Goal: Task Accomplishment & Management: Manage account settings

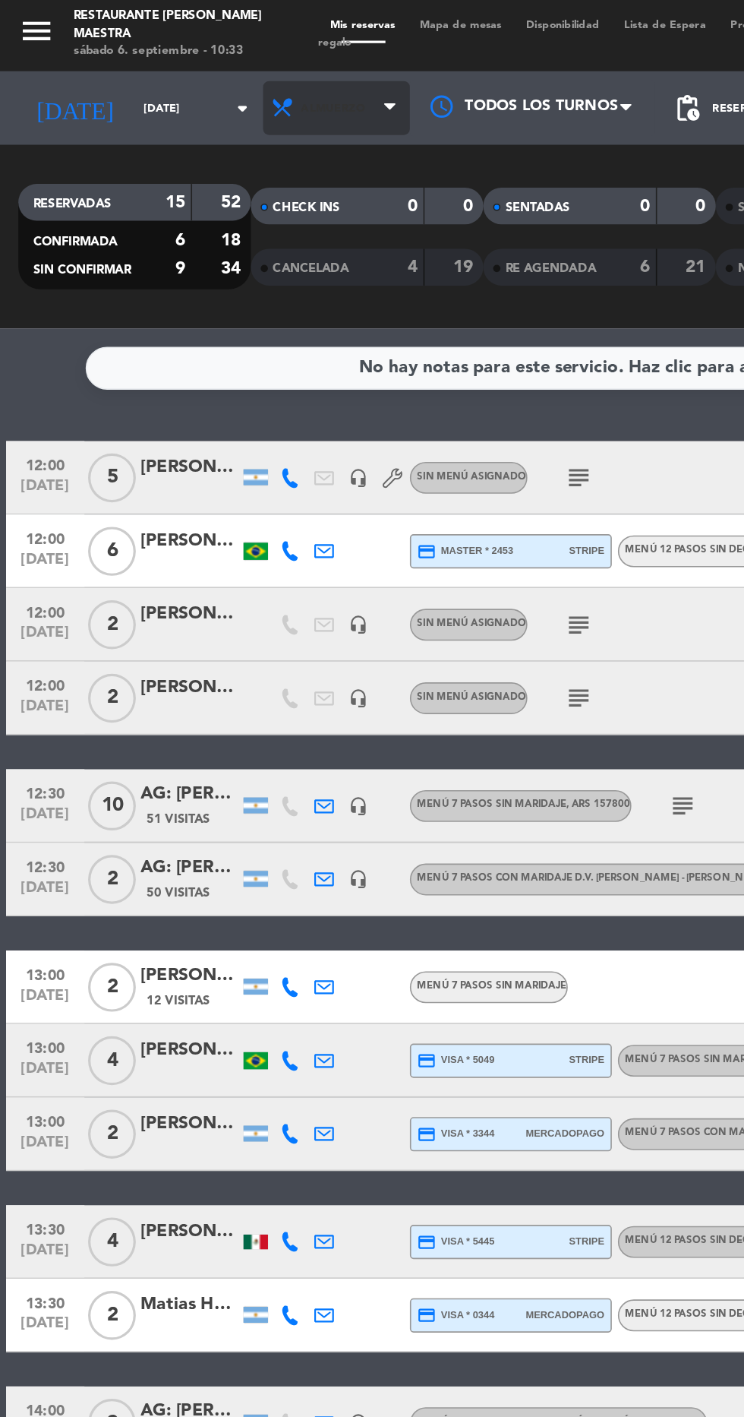
click at [194, 80] on span "Almuerzo" at bounding box center [208, 68] width 91 height 33
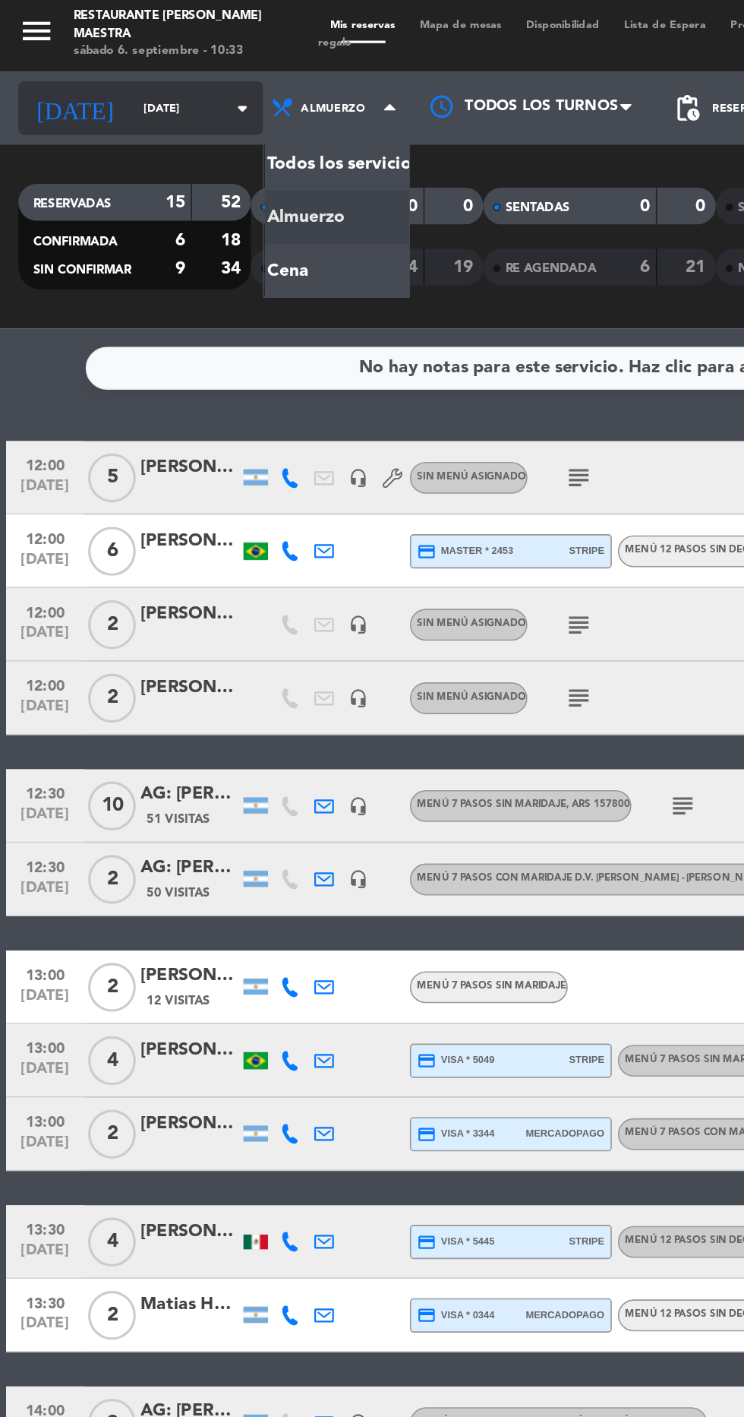
click at [81, 79] on input "[DATE]" at bounding box center [129, 69] width 96 height 24
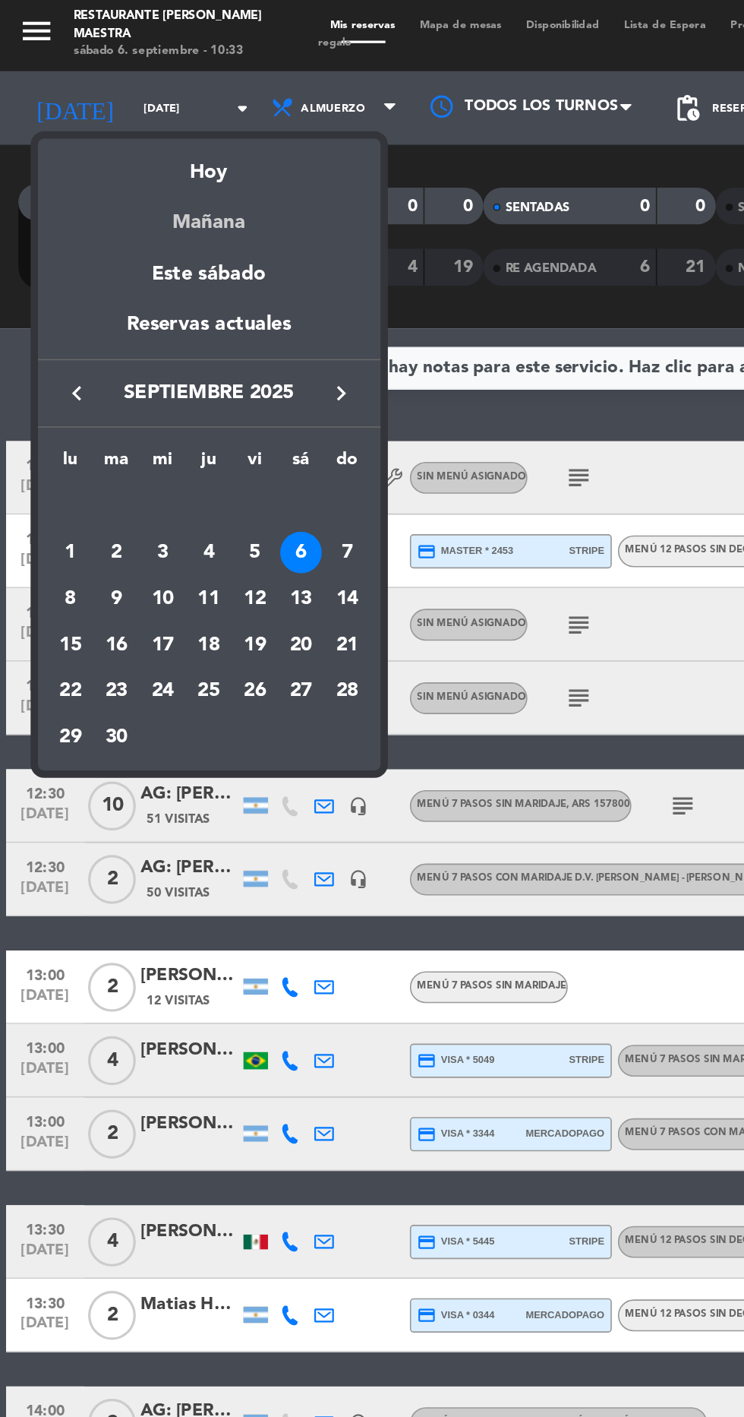
click at [114, 134] on div "Mañana" at bounding box center [130, 133] width 213 height 31
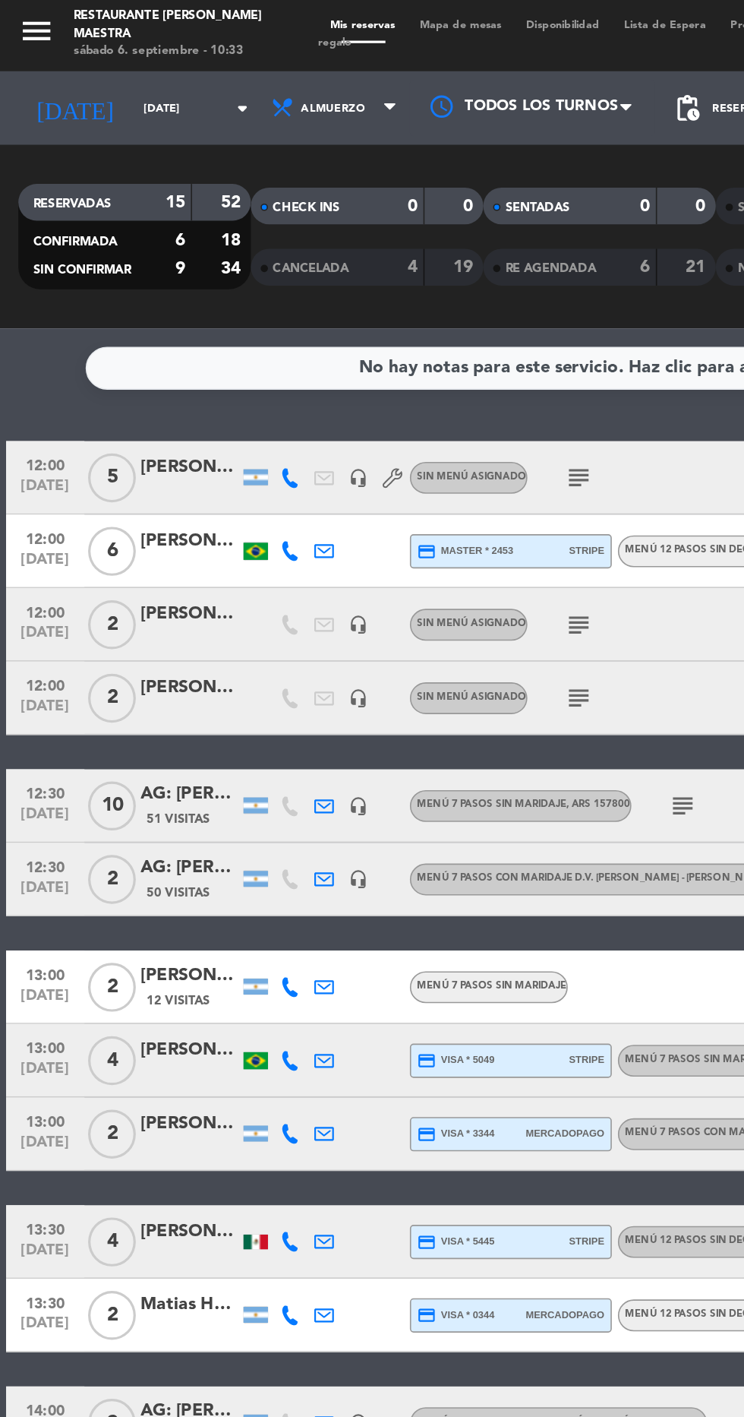
type input "[DATE]"
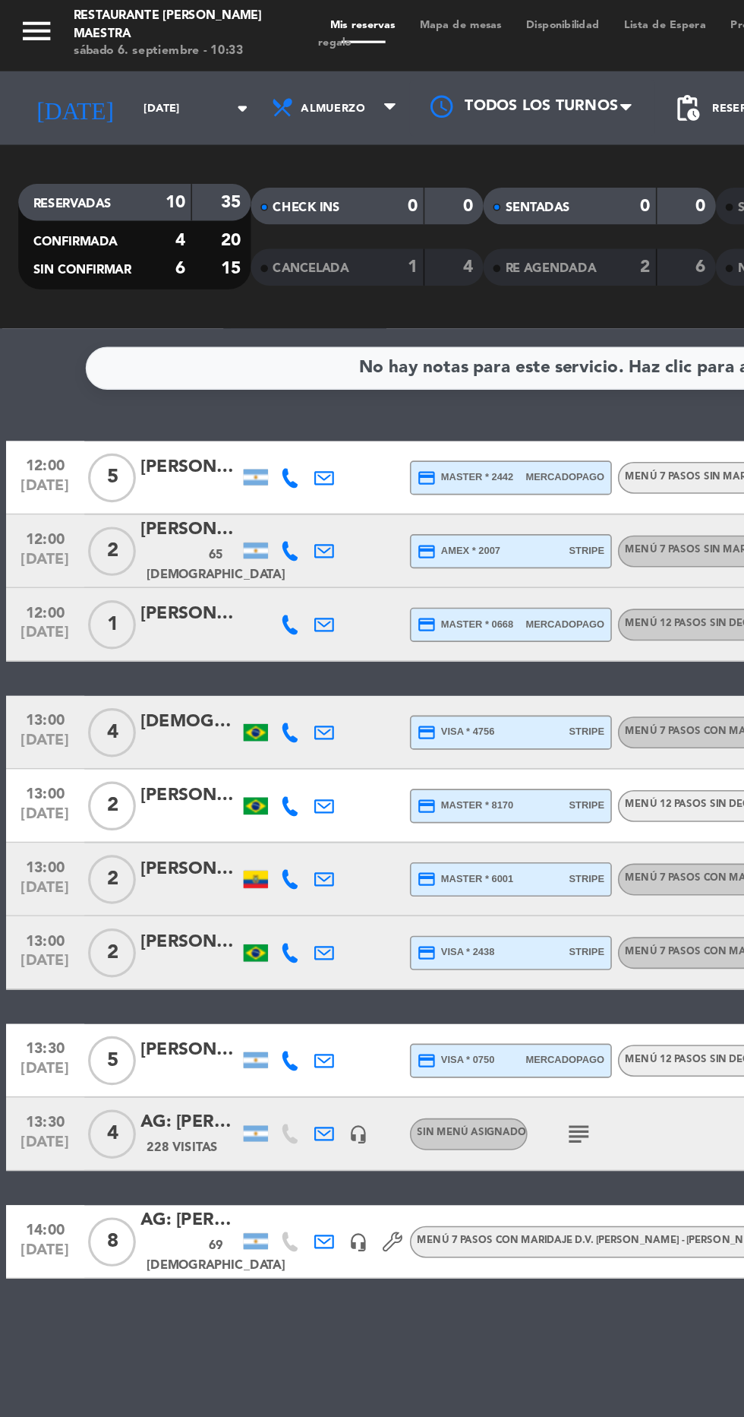
click at [206, 365] on div "12:00 [DATE] 2 [PERSON_NAME] 65 Visitas credit_card amex * 2007 stripe Menú 7 p…" at bounding box center [372, 344] width 737 height 46
click at [201, 387] on icon at bounding box center [201, 389] width 12 height 12
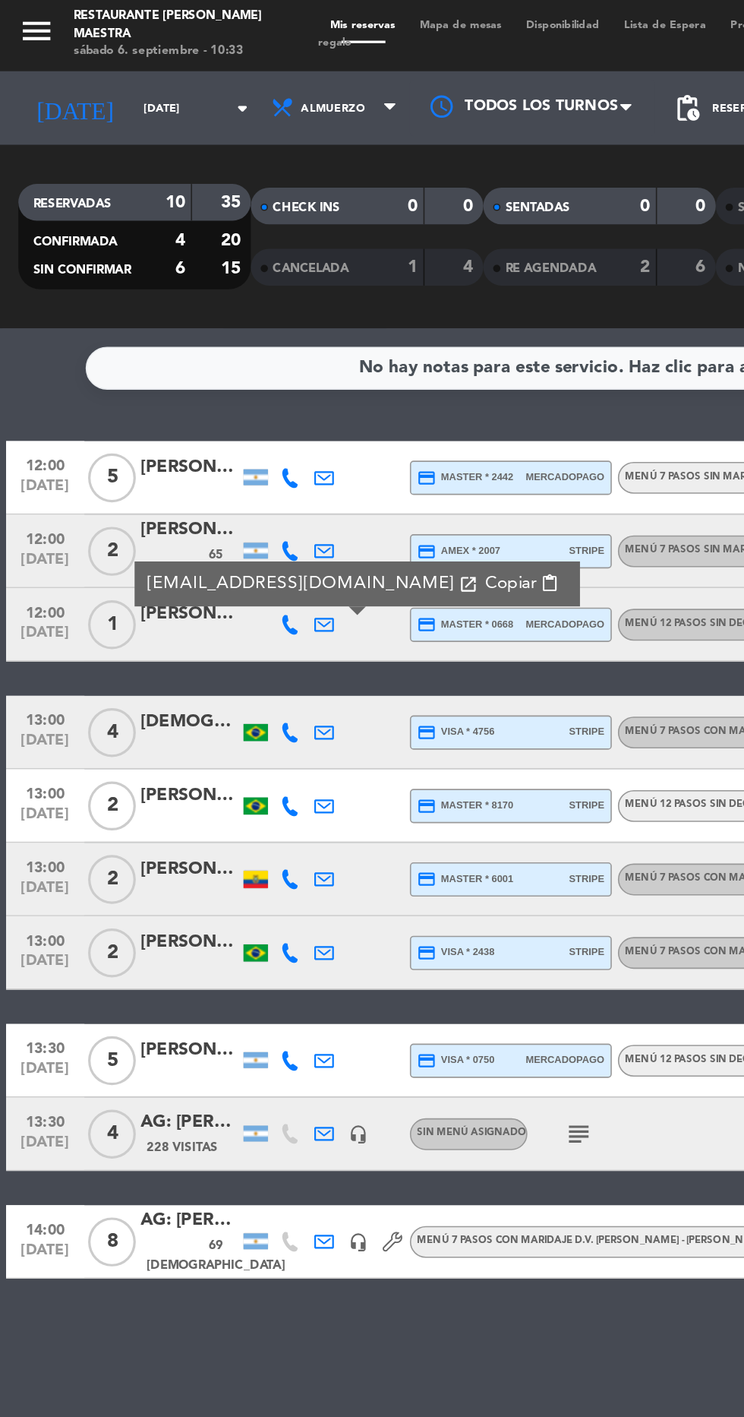
click at [301, 358] on span "Copiar" at bounding box center [317, 363] width 32 height 16
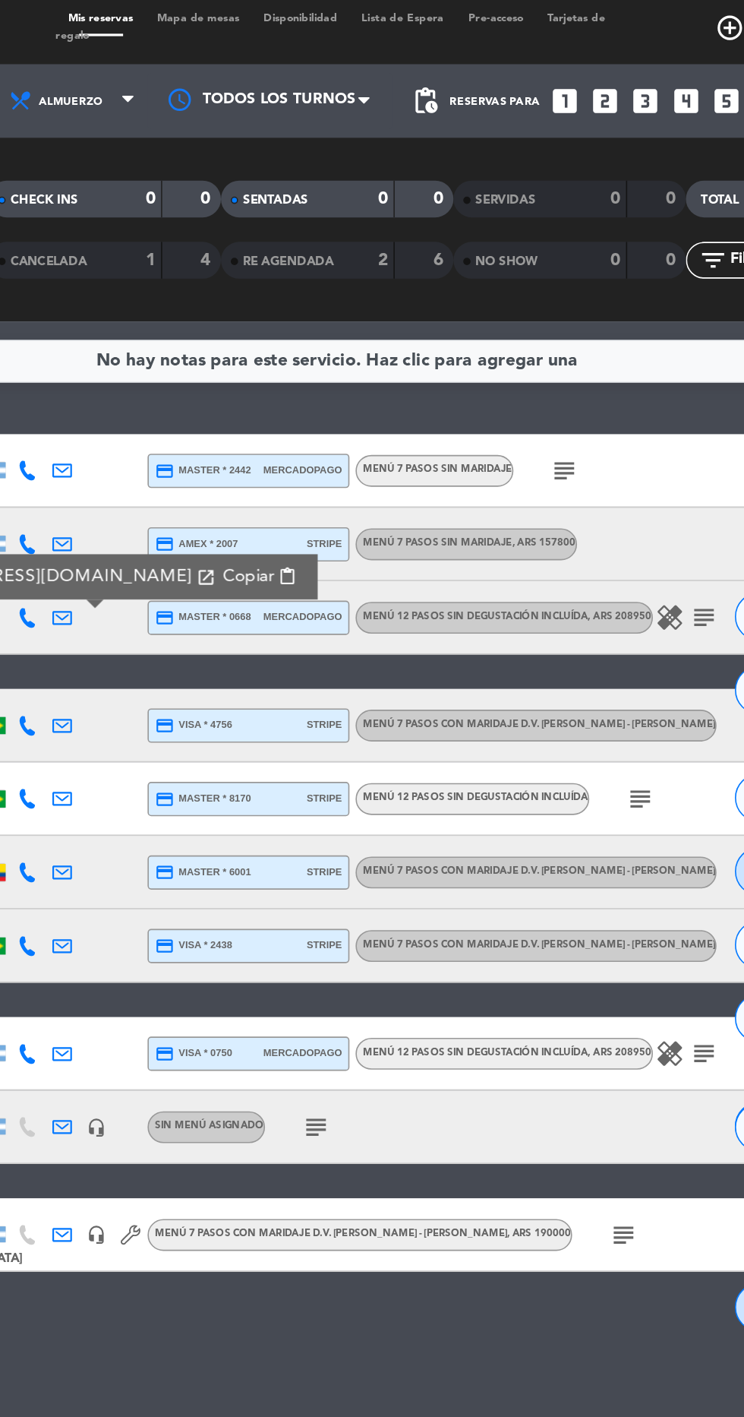
click at [577, 388] on icon "healing" at bounding box center [579, 389] width 18 height 18
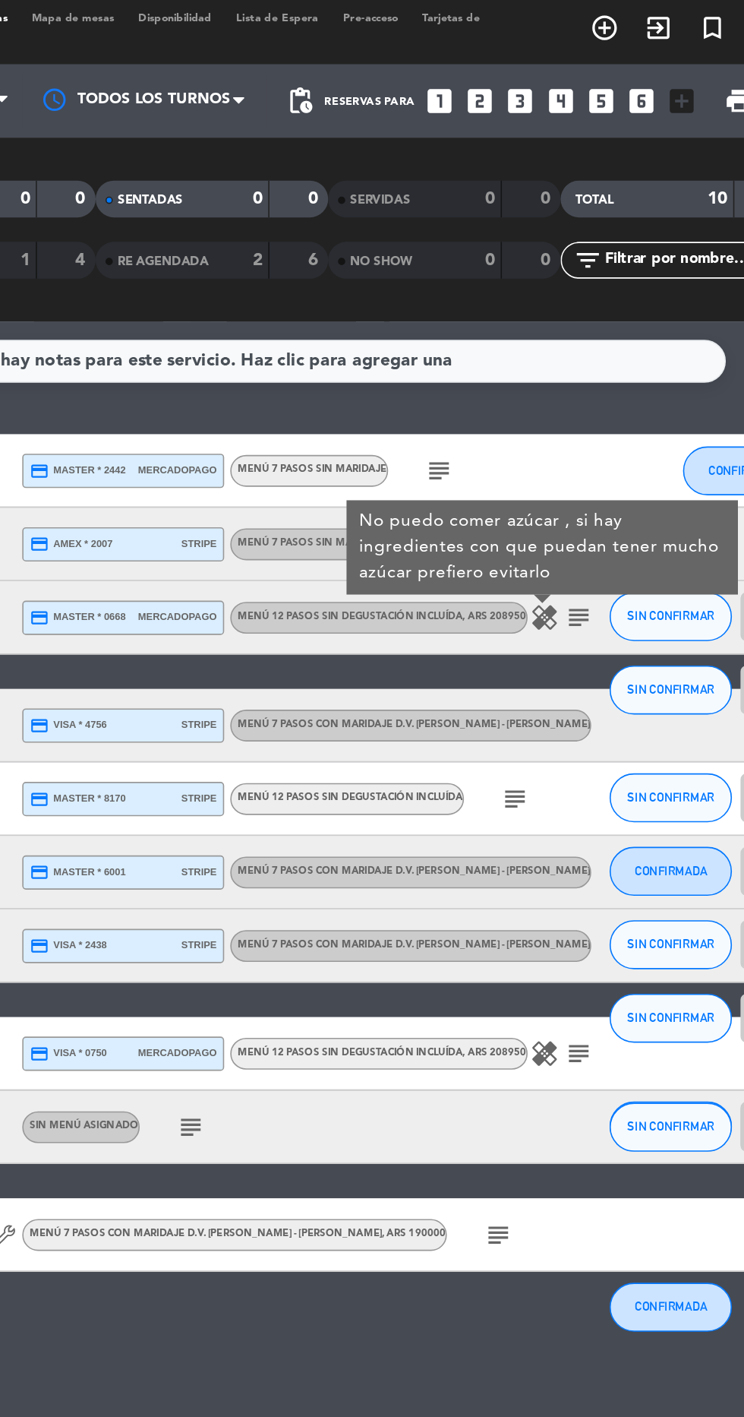
click at [605, 392] on icon "subject" at bounding box center [600, 389] width 18 height 18
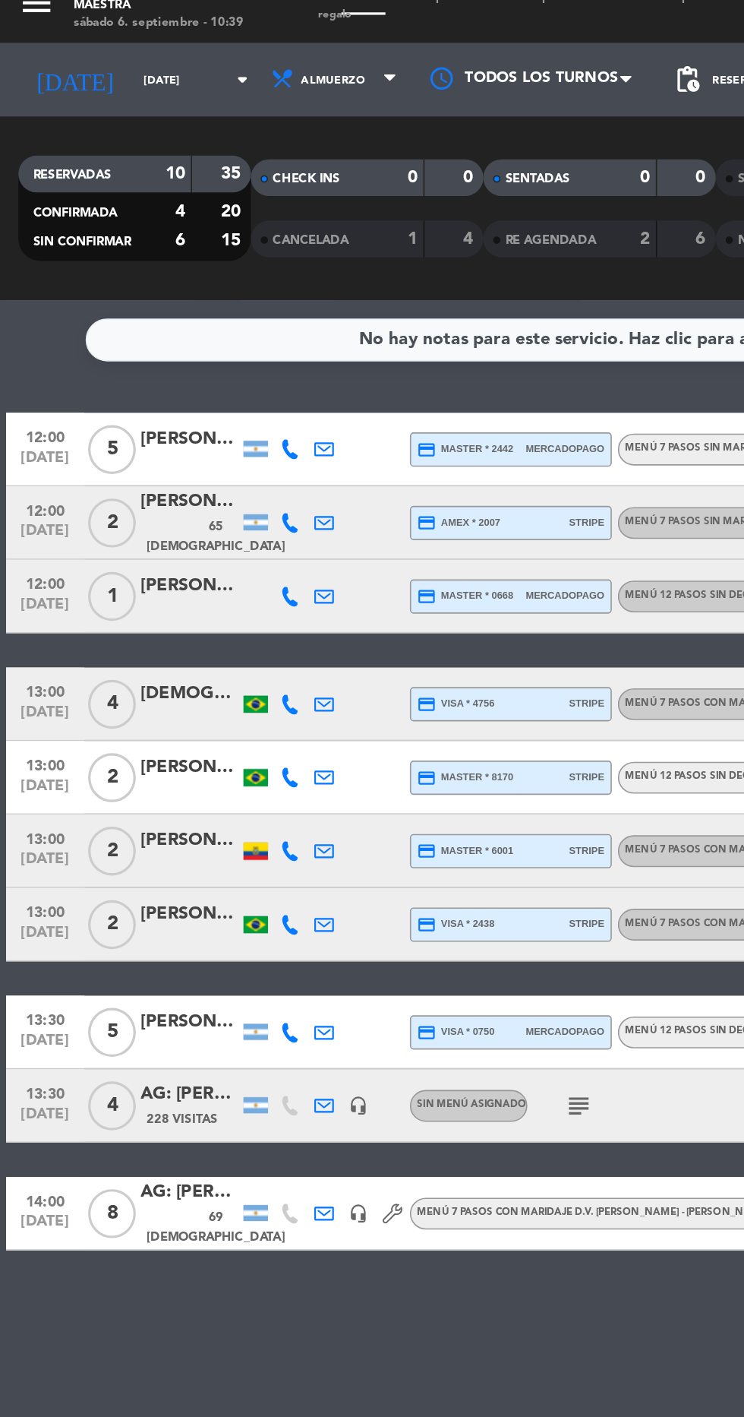
click at [180, 384] on icon at bounding box center [180, 389] width 12 height 12
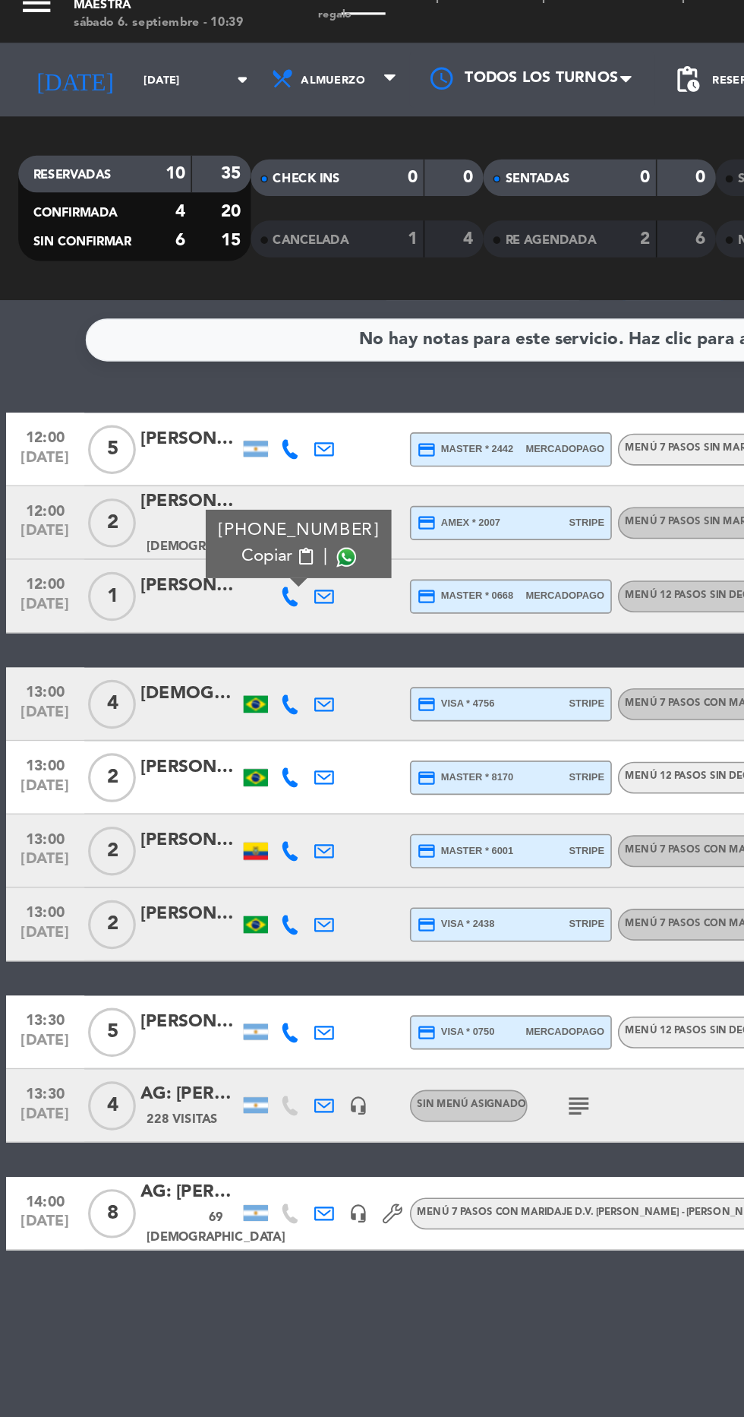
click at [210, 365] on span at bounding box center [215, 364] width 12 height 12
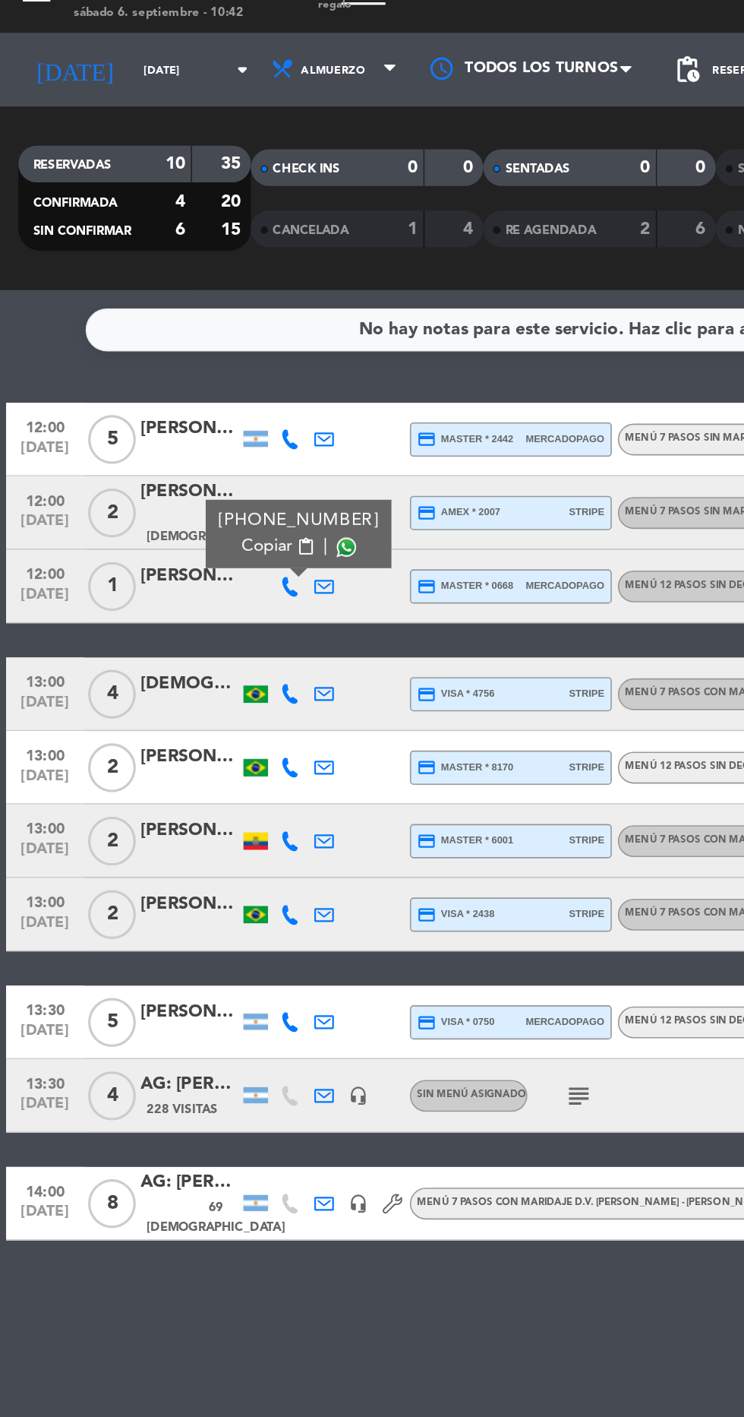
click at [115, 384] on div "[PERSON_NAME]" at bounding box center [117, 382] width 61 height 17
